Goal: Transaction & Acquisition: Purchase product/service

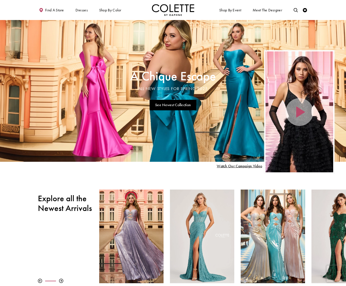
scroll to position [1, 0]
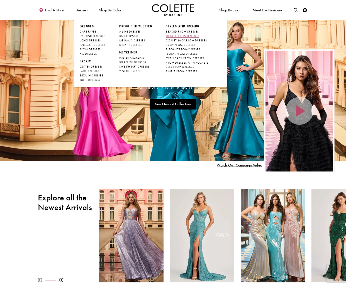
click at [203, 38] on link "CLASSIC PROM DRESSES" at bounding box center [187, 36] width 42 height 4
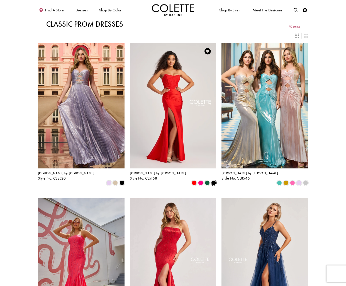
click at [212, 181] on span "Product List" at bounding box center [213, 183] width 5 height 5
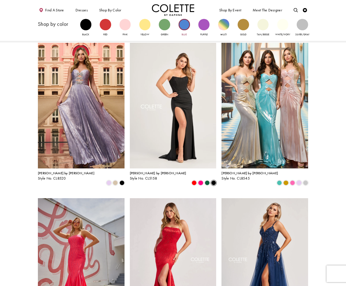
click at [186, 26] on div "Primary block" at bounding box center [183, 24] width 11 height 11
